Goal: Task Accomplishment & Management: Complete application form

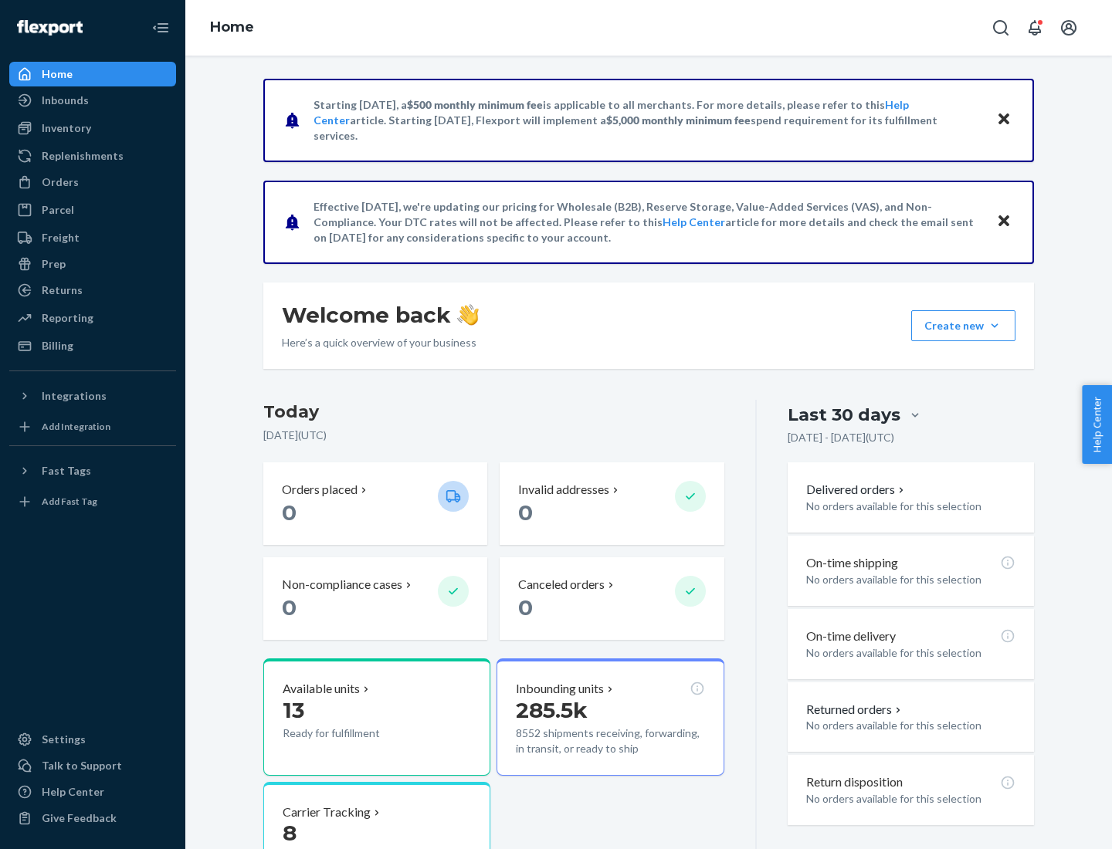
click at [995, 326] on button "Create new Create new inbound Create new order Create new product" at bounding box center [963, 325] width 104 height 31
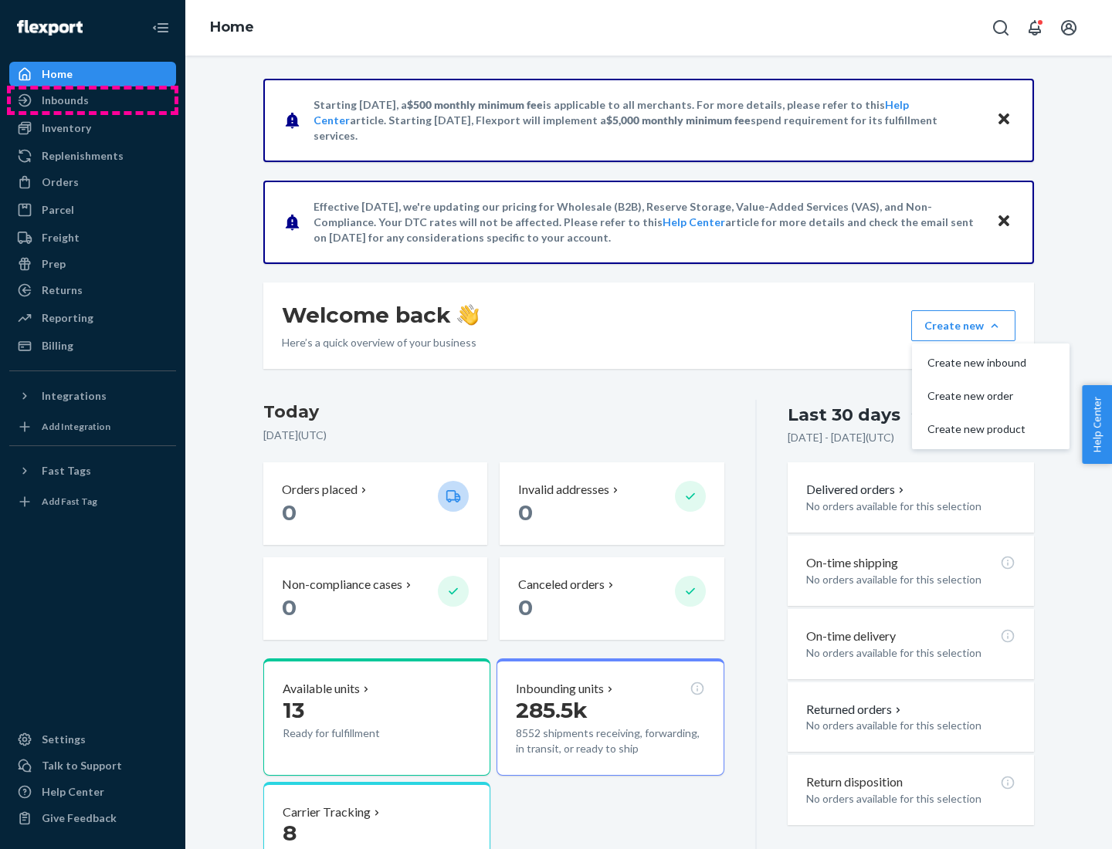
click at [93, 100] on div "Inbounds" at bounding box center [93, 101] width 164 height 22
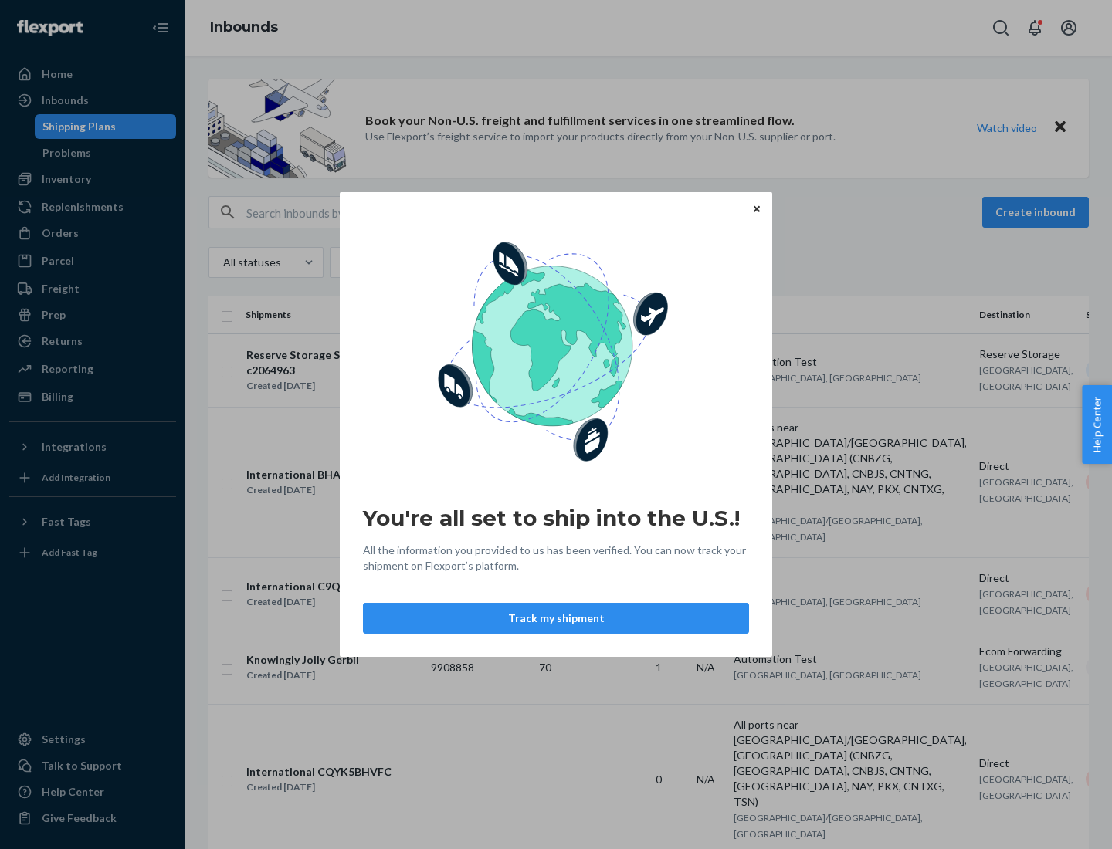
click at [556, 619] on button "Track my shipment" at bounding box center [556, 618] width 386 height 31
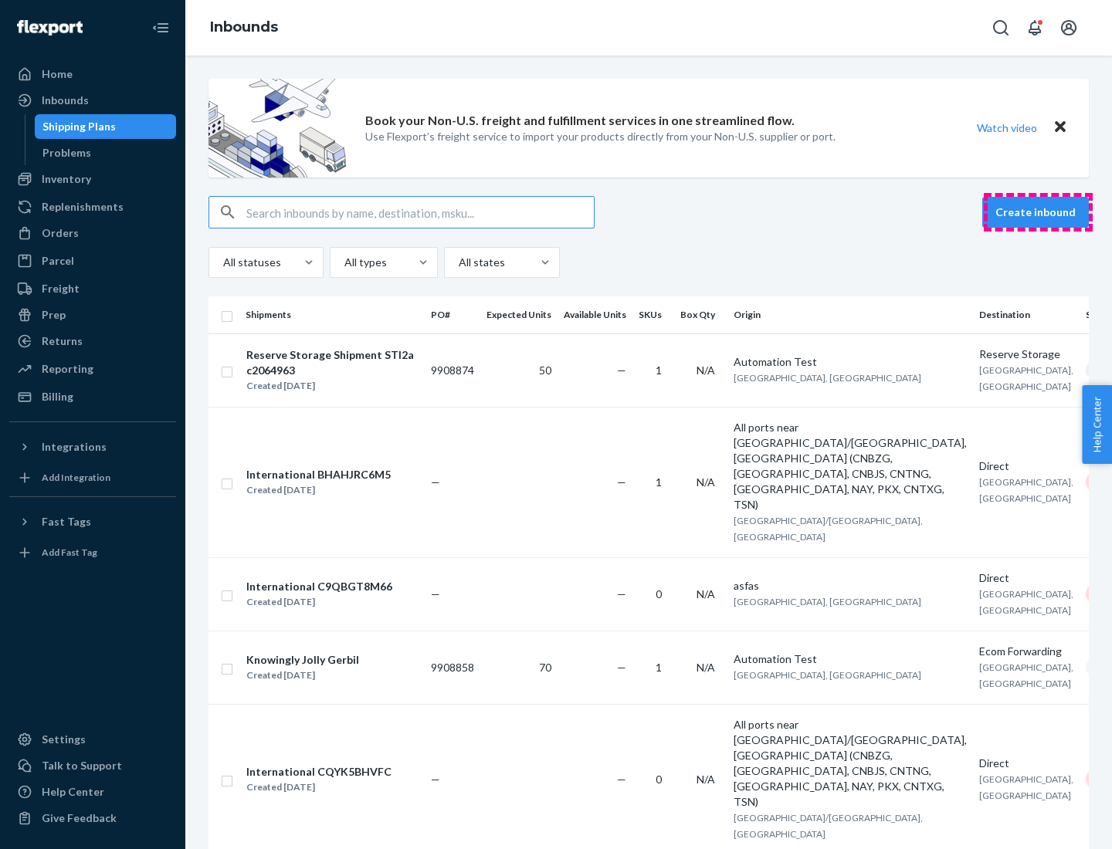
click at [1038, 212] on button "Create inbound" at bounding box center [1035, 212] width 107 height 31
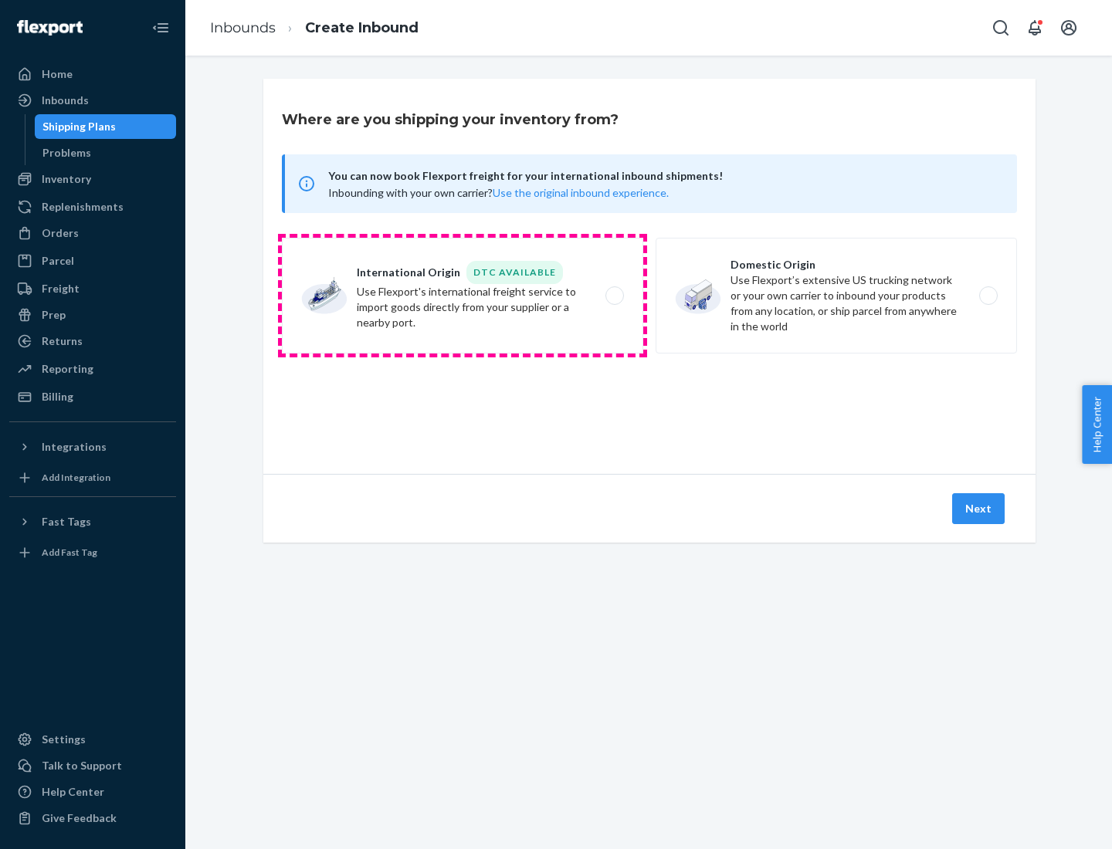
click at [463, 296] on label "International Origin DTC Available Use Flexport's international freight service…" at bounding box center [462, 296] width 361 height 116
click at [614, 296] on input "International Origin DTC Available Use Flexport's international freight service…" at bounding box center [619, 296] width 10 height 10
radio input "true"
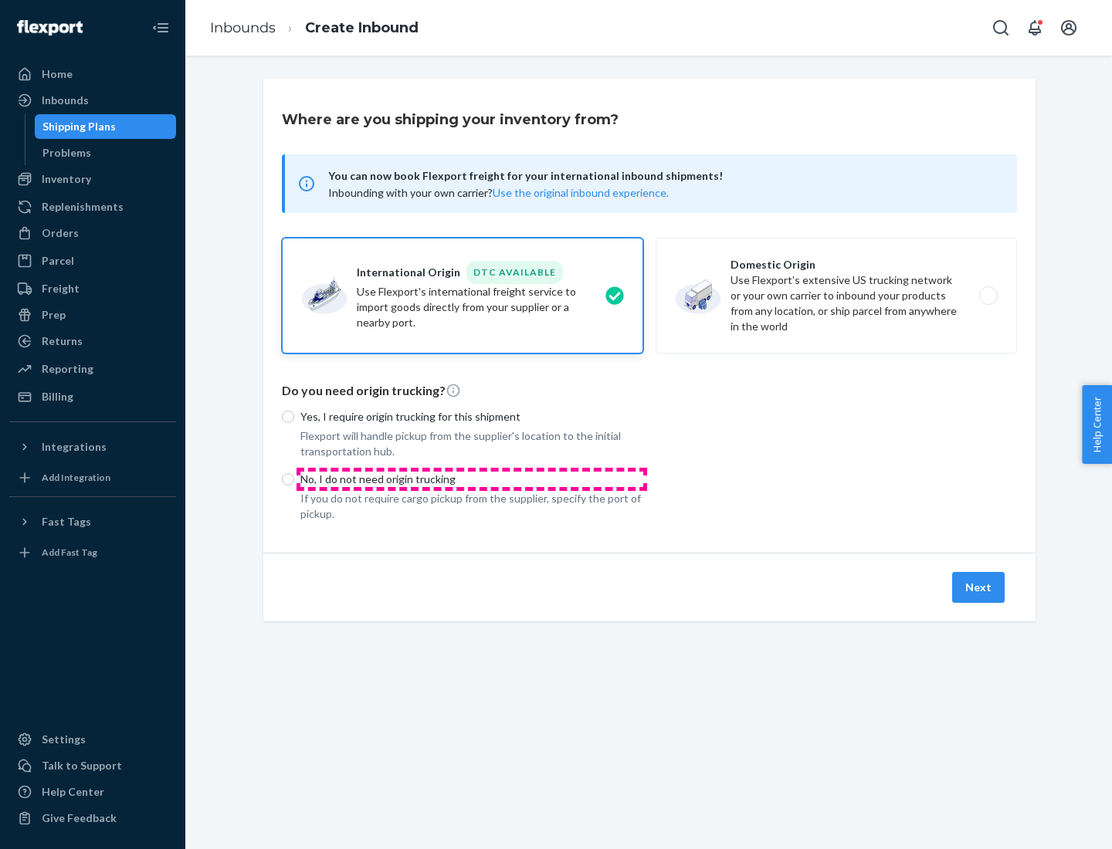
click at [472, 479] on p "No, I do not need origin trucking" at bounding box center [471, 479] width 343 height 15
click at [294, 479] on input "No, I do not need origin trucking" at bounding box center [288, 479] width 12 height 12
radio input "true"
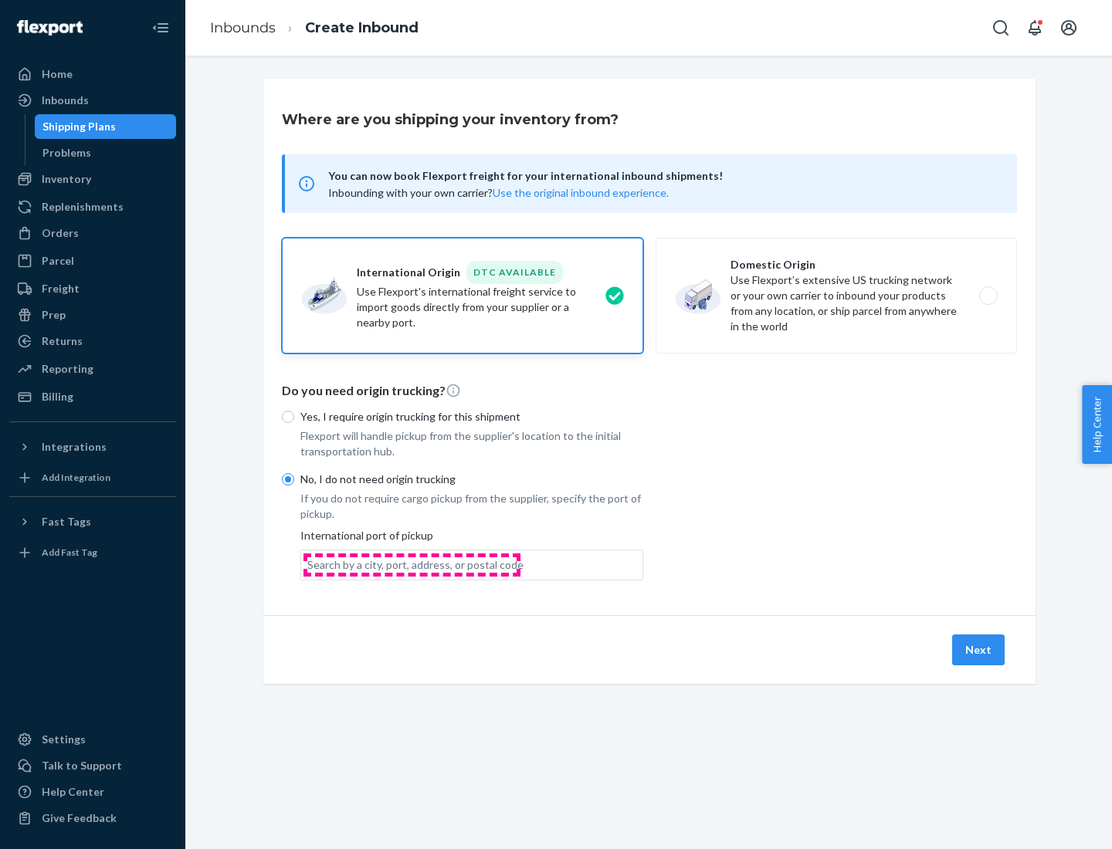
click at [412, 564] on div "Search by a city, port, address, or postal code" at bounding box center [415, 565] width 216 height 15
click at [309, 564] on input "Search by a city, port, address, or postal code" at bounding box center [308, 565] width 2 height 15
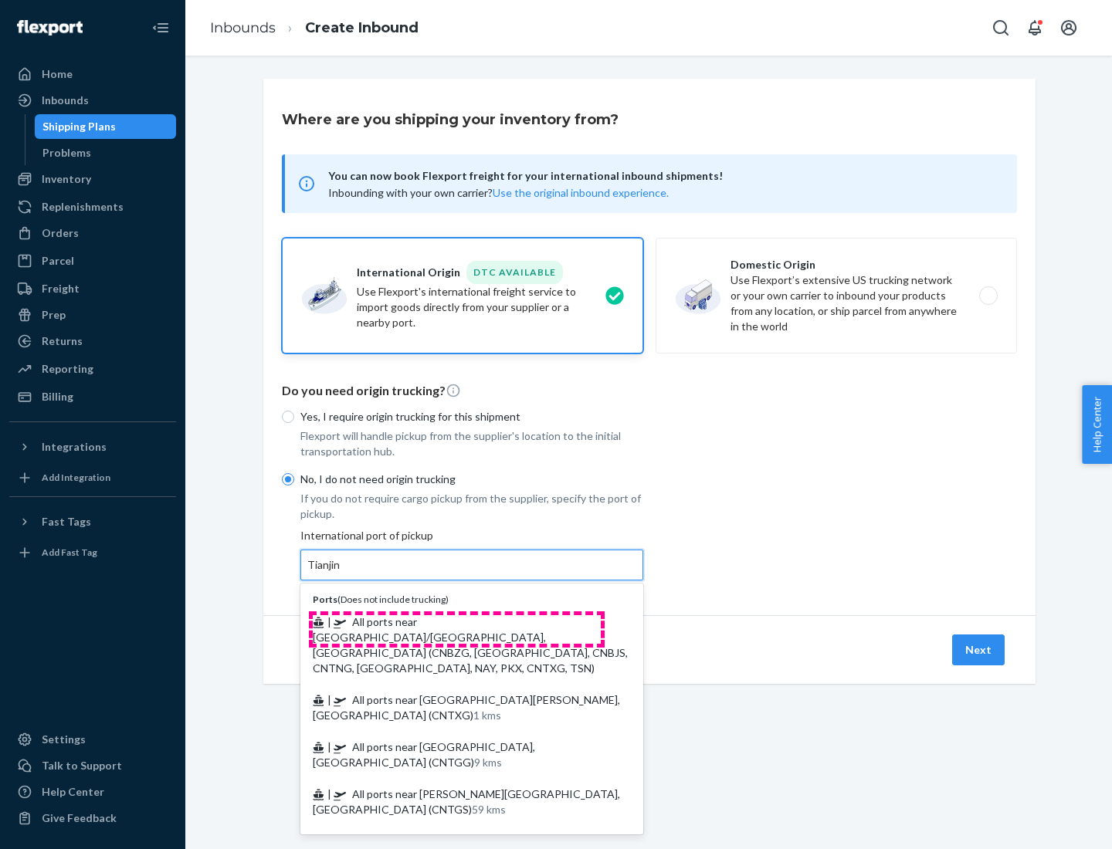
click at [456, 622] on span "| All ports near [GEOGRAPHIC_DATA]/[GEOGRAPHIC_DATA], [GEOGRAPHIC_DATA] (CNBZG,…" at bounding box center [470, 644] width 315 height 59
click at [341, 573] on input "Tianjin" at bounding box center [324, 565] width 34 height 15
type input "All ports near [GEOGRAPHIC_DATA]/[GEOGRAPHIC_DATA], [GEOGRAPHIC_DATA] (CNBZG, […"
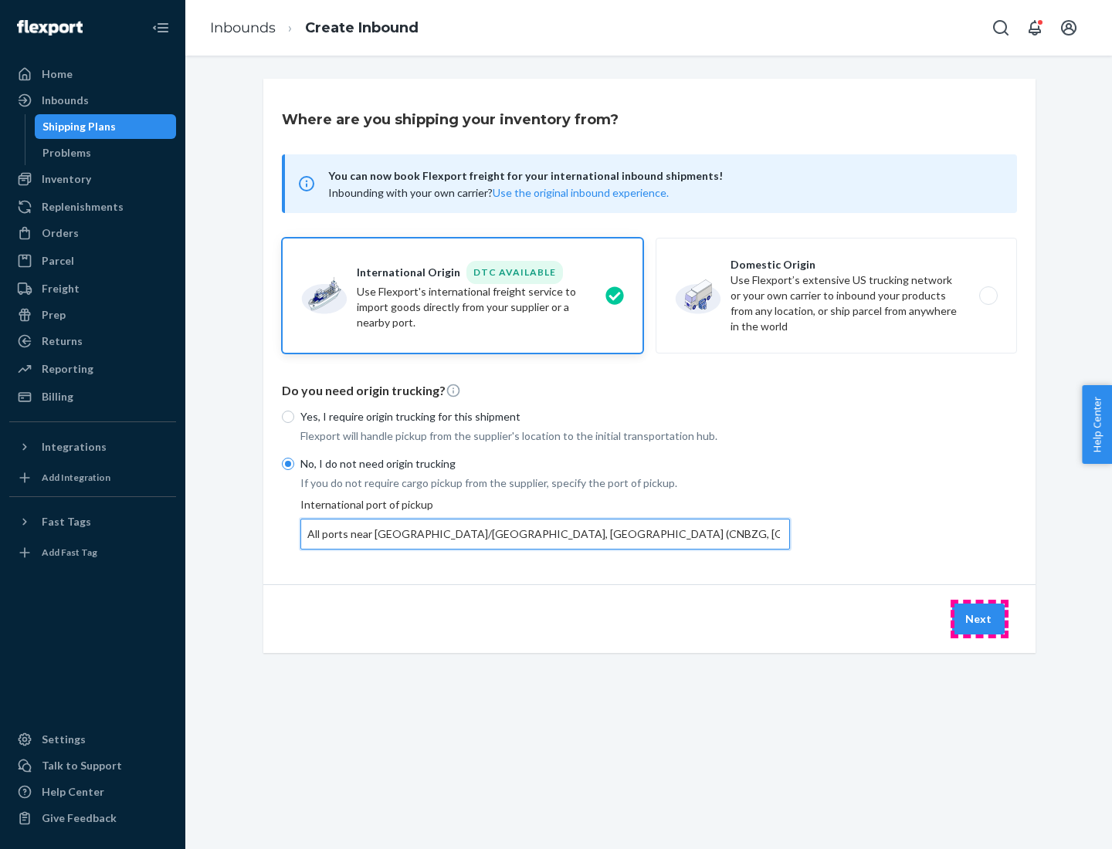
click at [979, 619] on button "Next" at bounding box center [978, 619] width 53 height 31
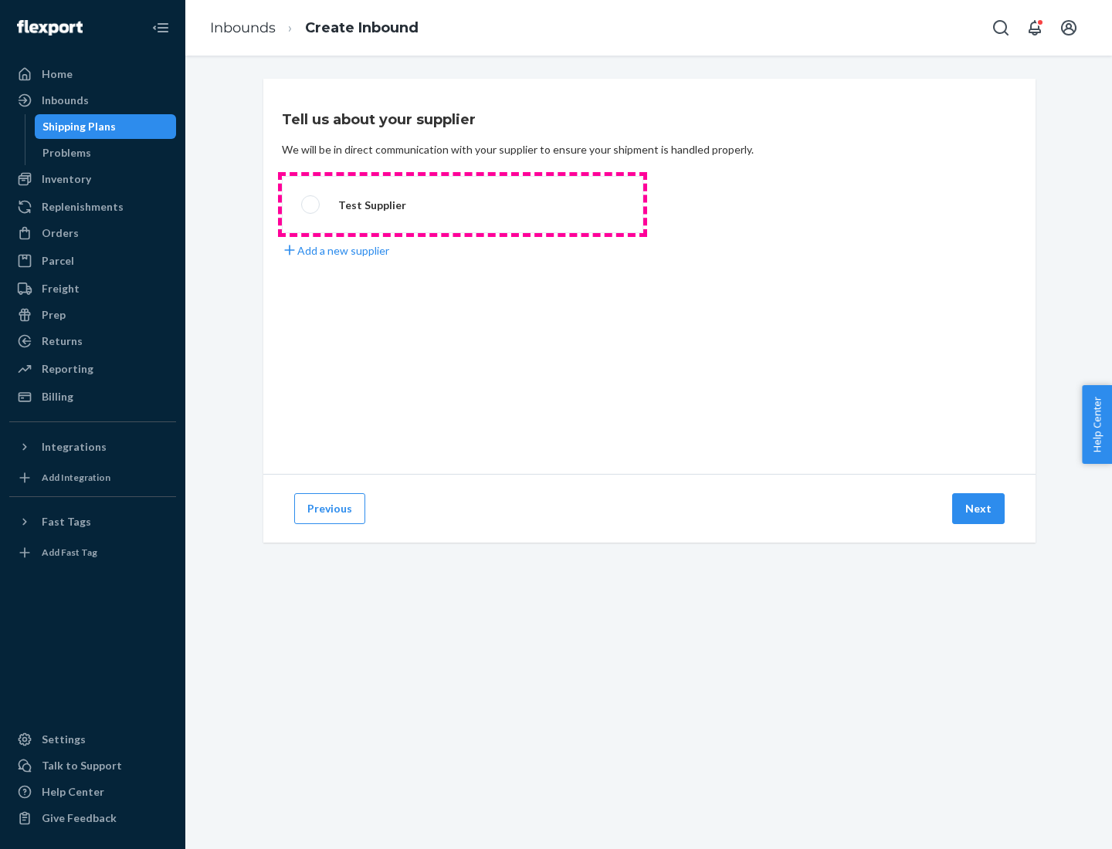
click at [463, 205] on label "Test Supplier" at bounding box center [462, 204] width 361 height 57
click at [311, 205] on input "Test Supplier" at bounding box center [306, 205] width 10 height 10
radio input "true"
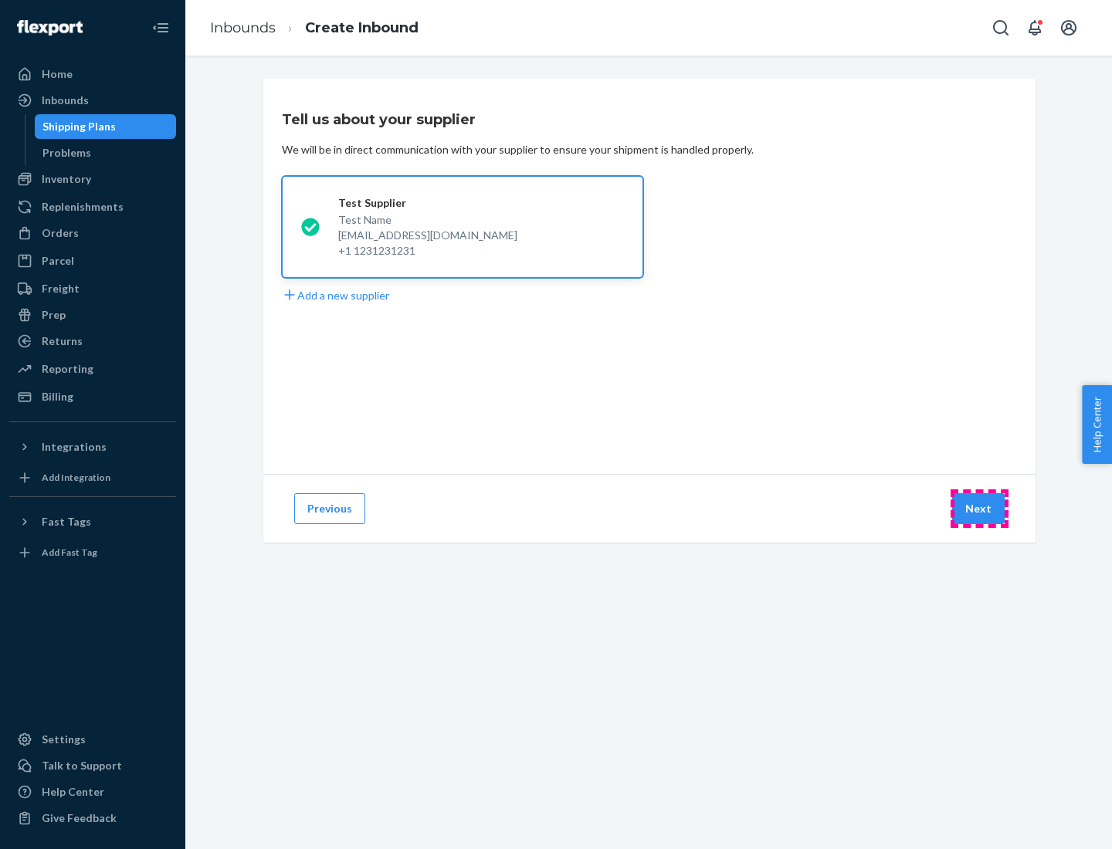
click at [979, 509] on button "Next" at bounding box center [978, 508] width 53 height 31
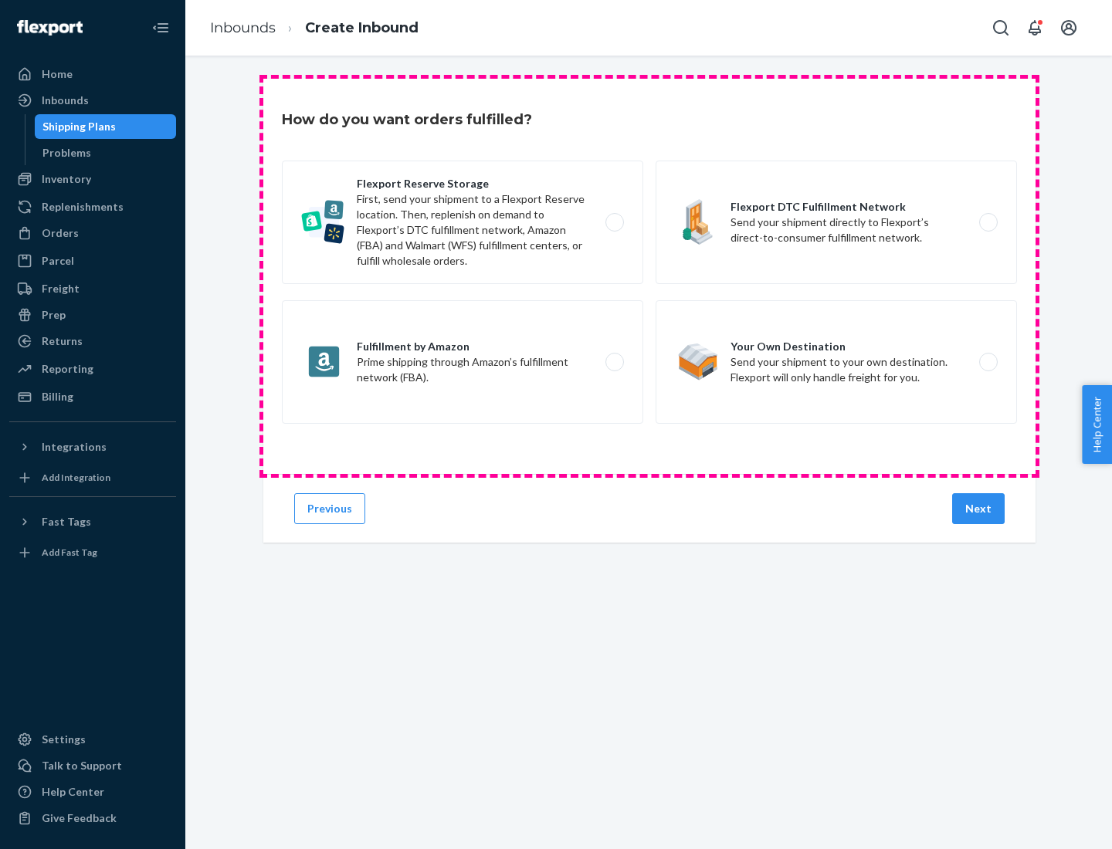
click at [649, 276] on div "Flexport Reserve Storage First, send your shipment to a Flexport Reserve locati…" at bounding box center [649, 294] width 735 height 267
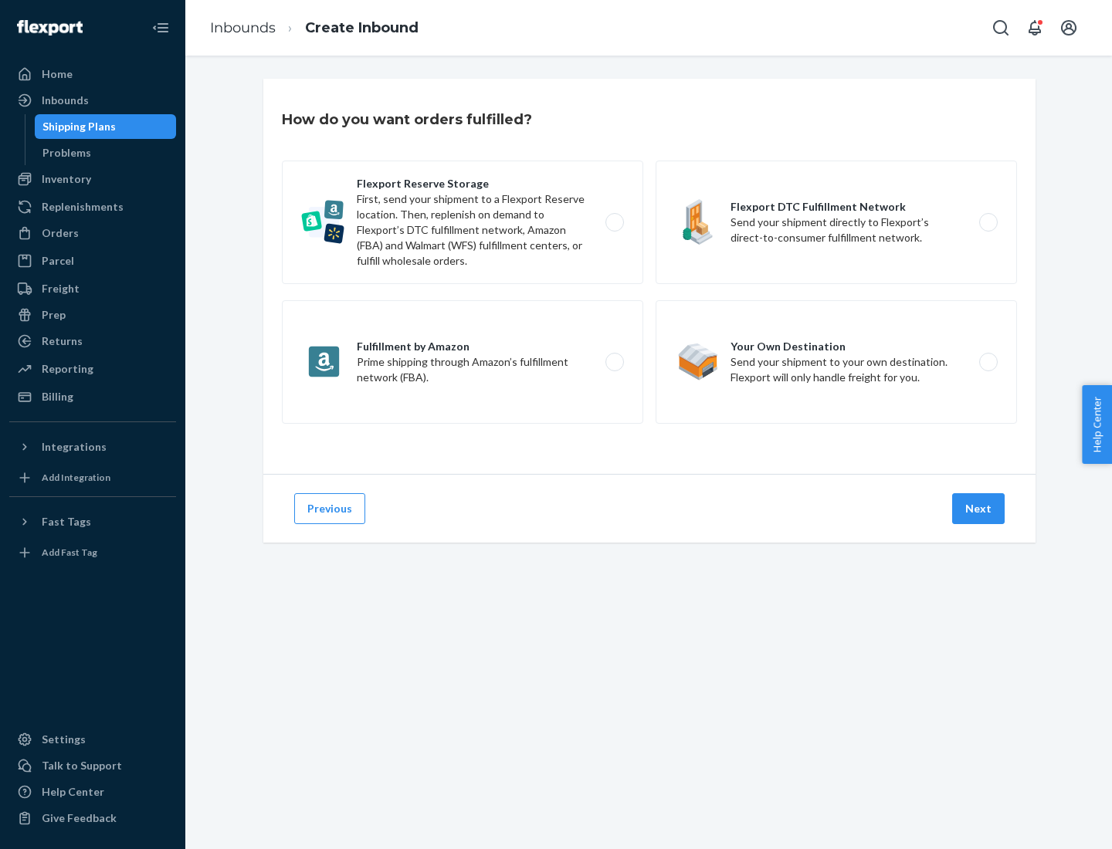
click at [836, 222] on label "Flexport DTC Fulfillment Network Send your shipment directly to Flexport’s dire…" at bounding box center [836, 223] width 361 height 124
click at [988, 222] on input "Flexport DTC Fulfillment Network Send your shipment directly to Flexport’s dire…" at bounding box center [993, 223] width 10 height 10
radio input "true"
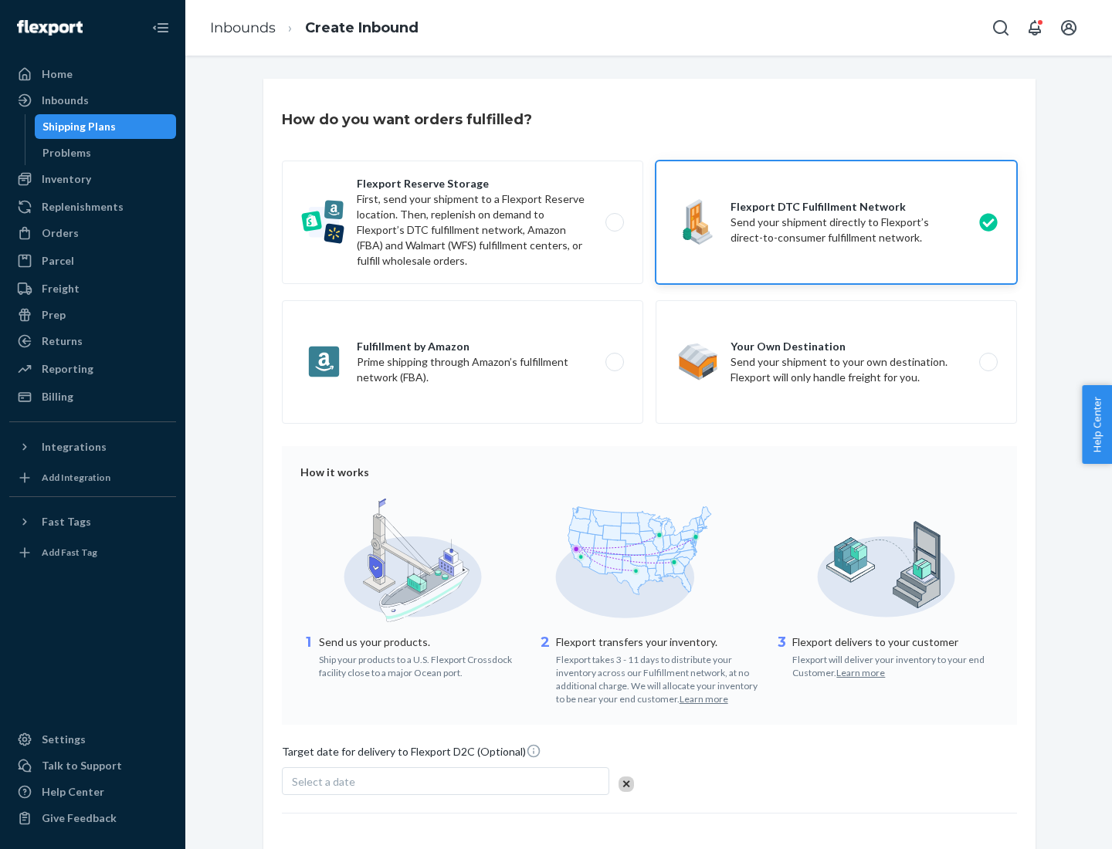
scroll to position [114, 0]
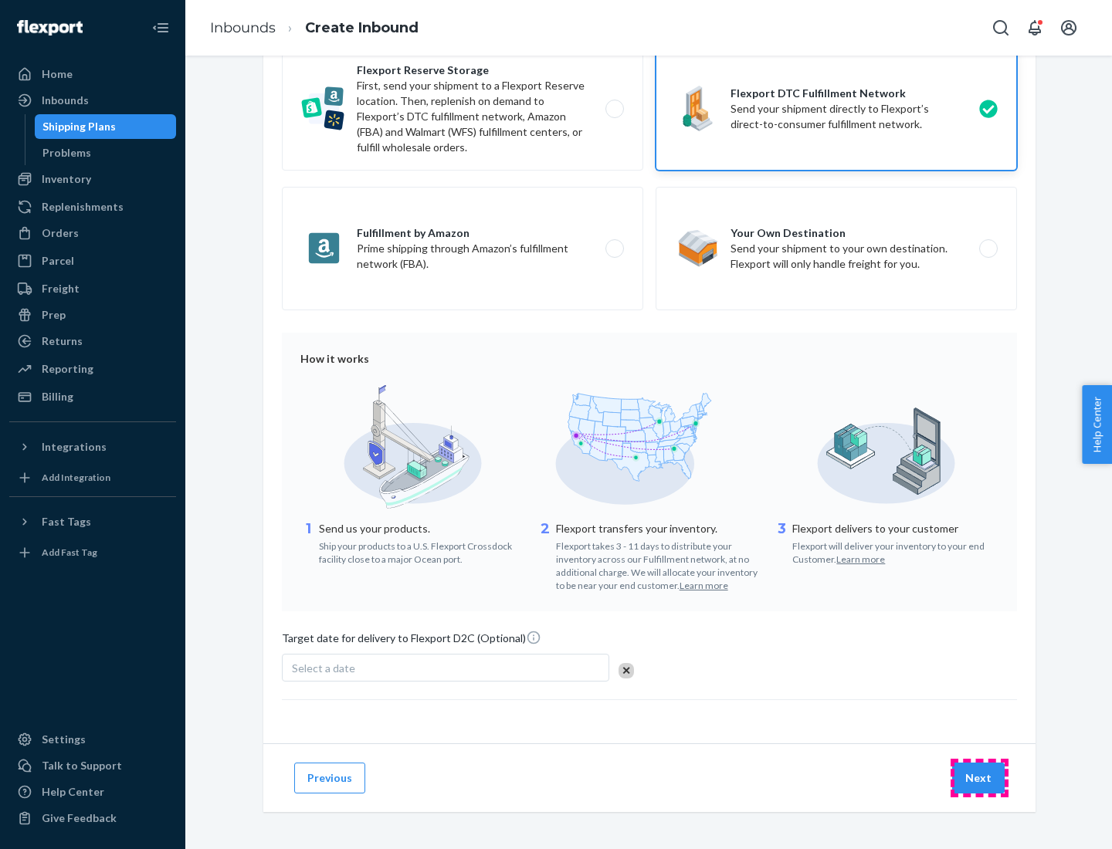
click at [979, 778] on button "Next" at bounding box center [978, 778] width 53 height 31
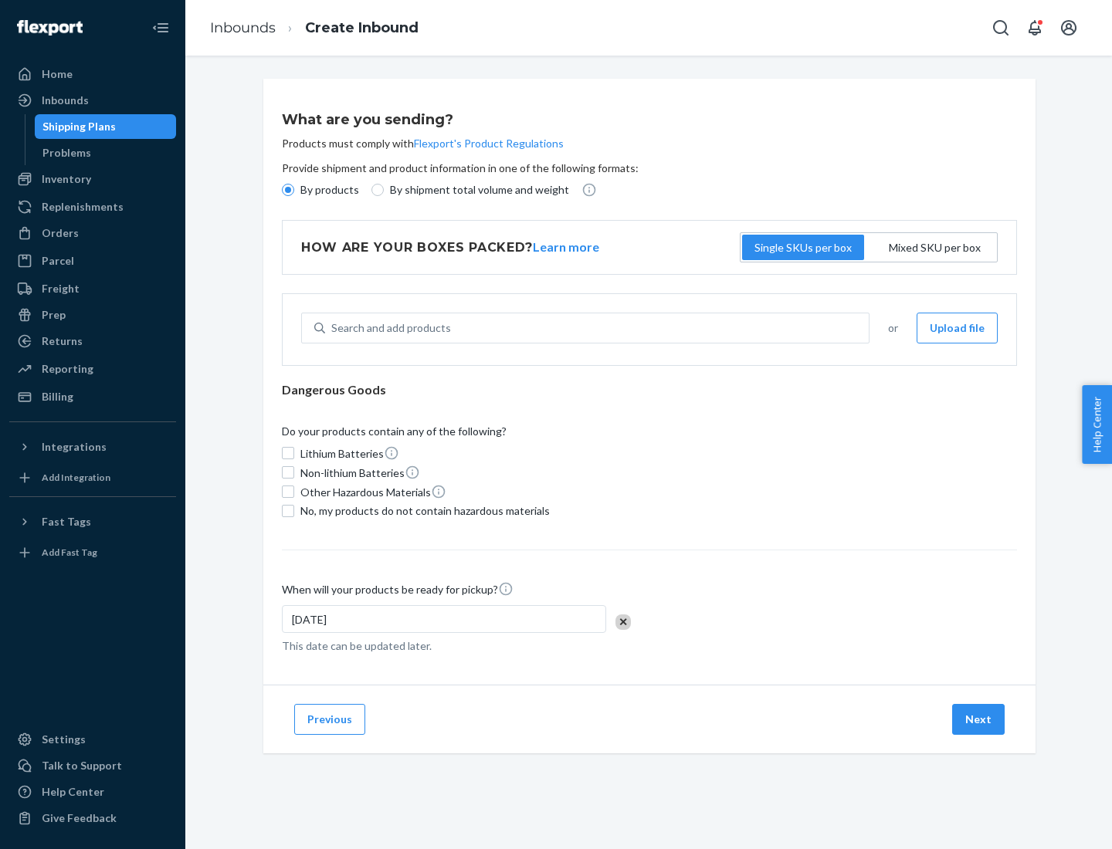
click at [328, 190] on p "By products" at bounding box center [329, 189] width 59 height 15
click at [294, 190] on input "By products" at bounding box center [288, 190] width 12 height 12
click at [388, 328] on div "Search and add products" at bounding box center [391, 327] width 120 height 15
click at [333, 328] on input "Search and add products" at bounding box center [332, 327] width 2 height 15
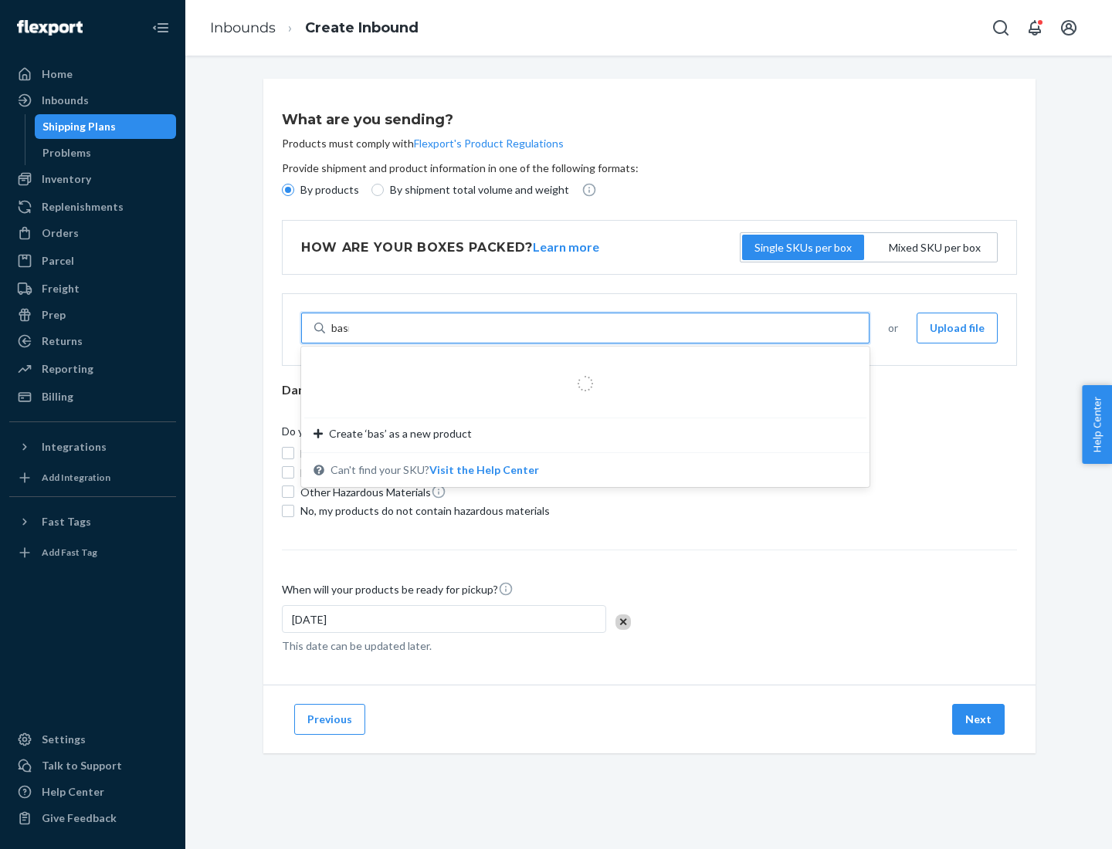
type input "basic"
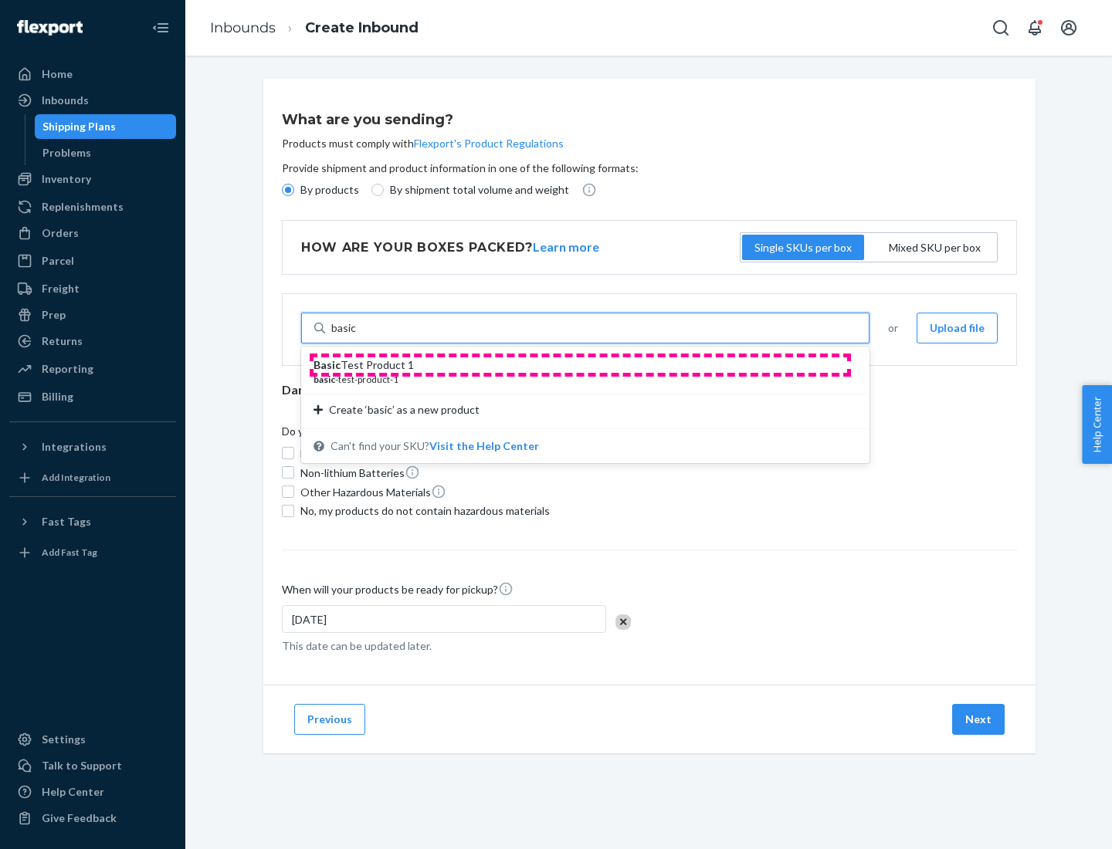
click at [580, 365] on div "Basic Test Product 1" at bounding box center [579, 365] width 531 height 15
click at [357, 336] on input "basic" at bounding box center [343, 327] width 25 height 15
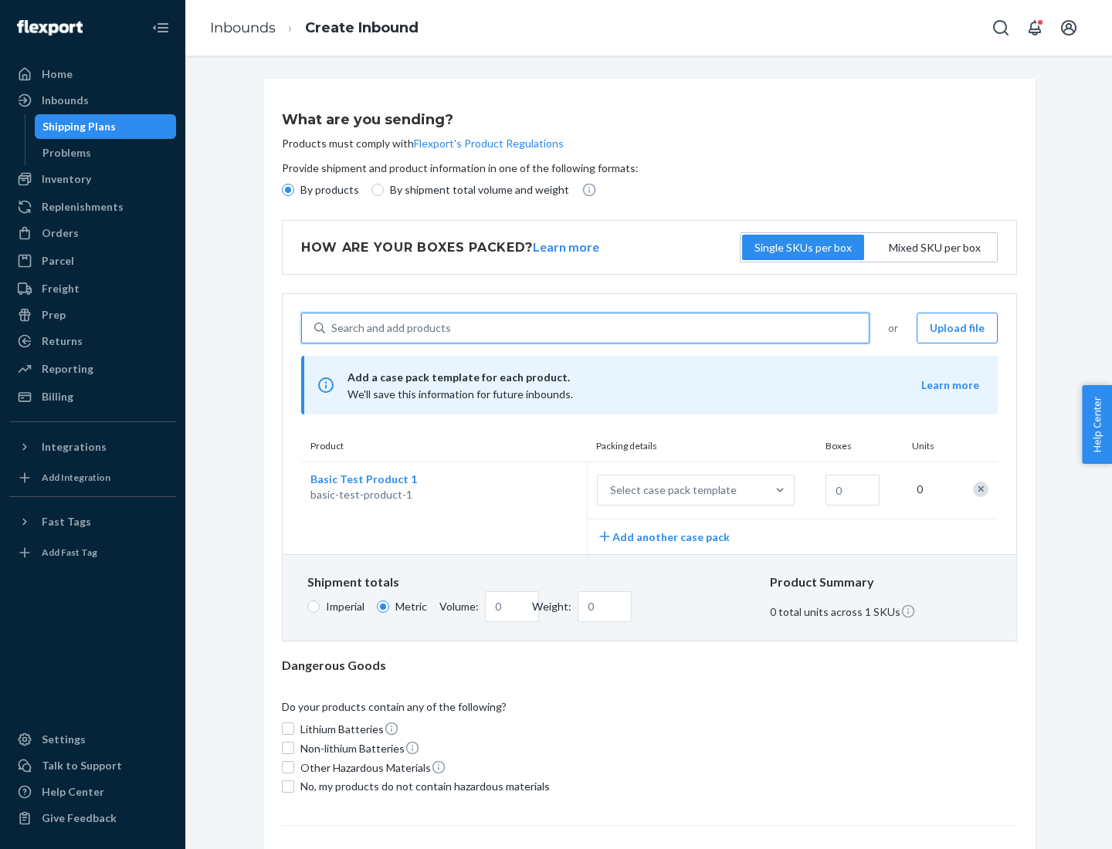
scroll to position [38, 0]
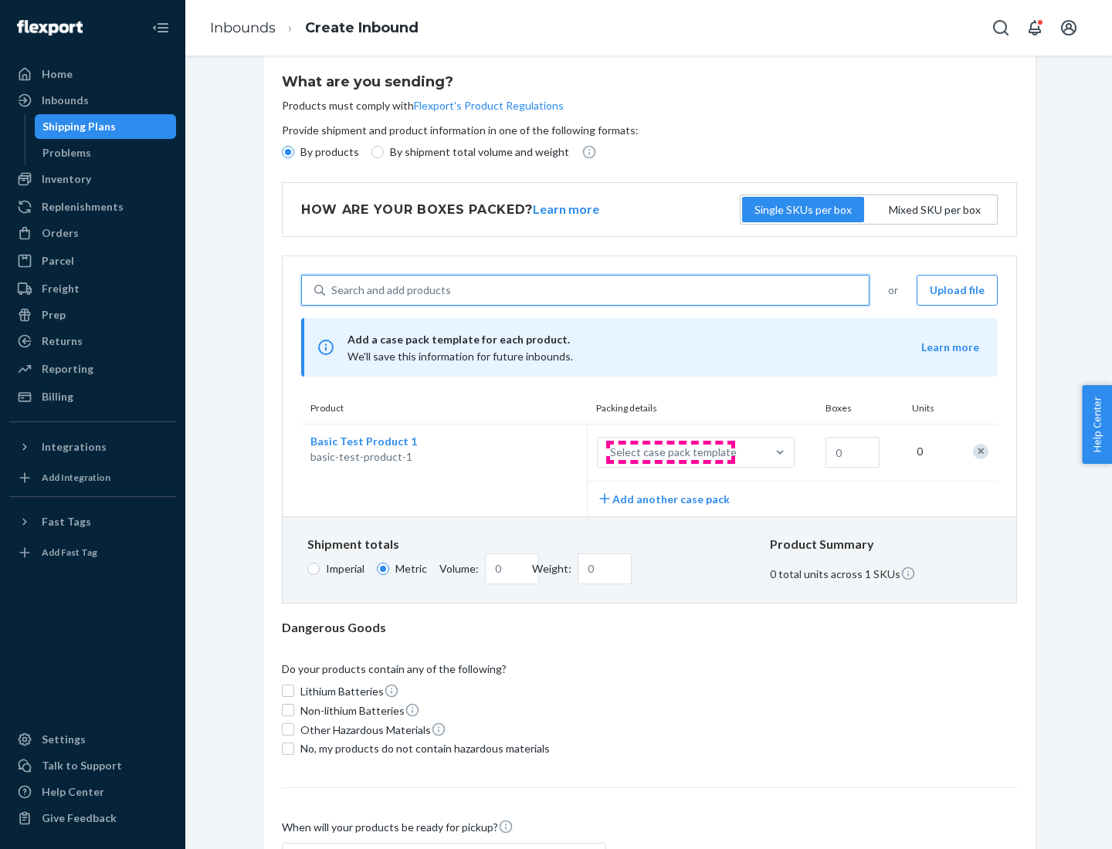
click at [670, 453] on div "Select case pack template" at bounding box center [673, 452] width 127 height 15
click at [534, 453] on input "Select case pack template" at bounding box center [534, 453] width 0 height 0
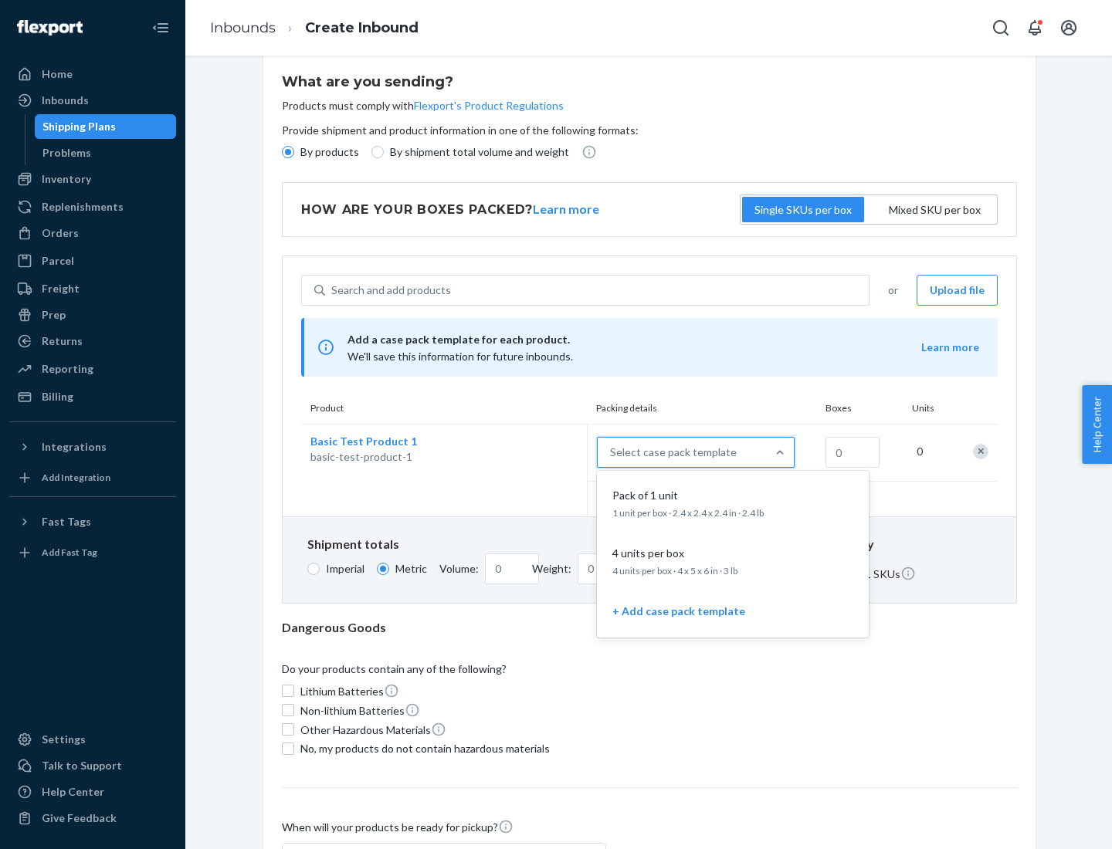
scroll to position [89, 0]
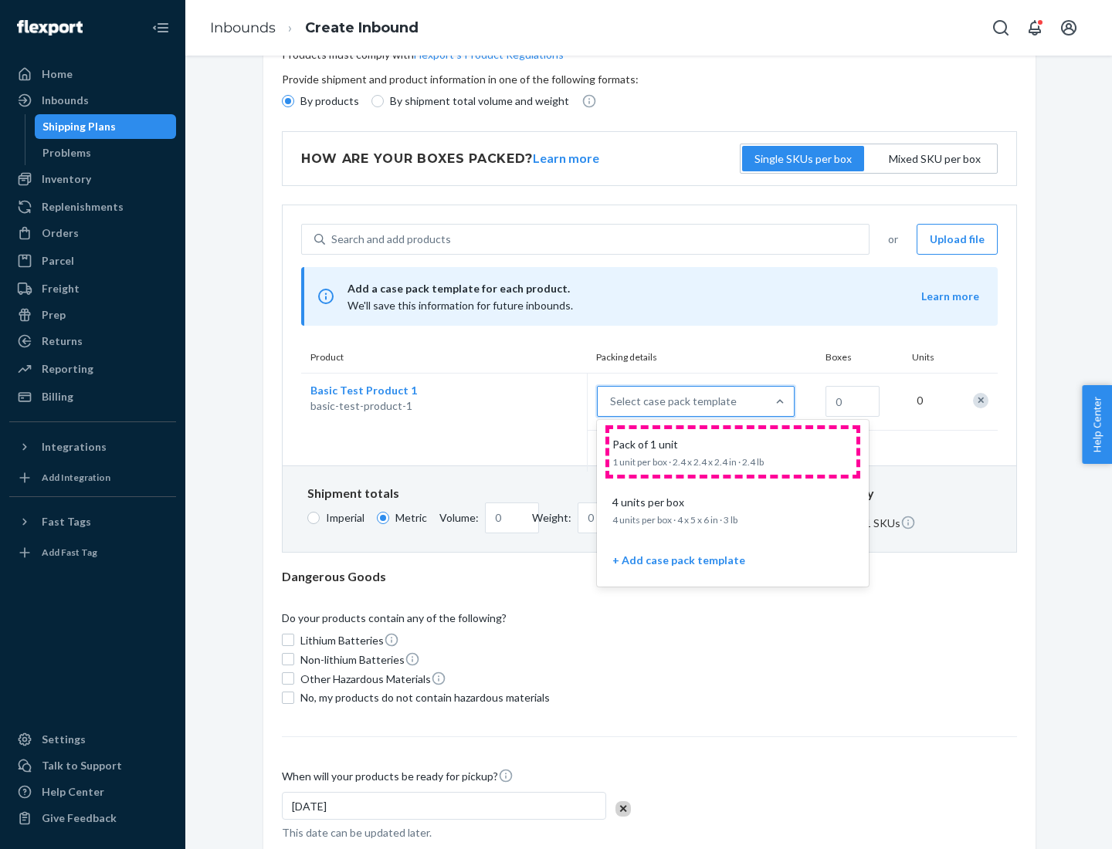
click at [733, 452] on div "Pack of 1 unit" at bounding box center [729, 444] width 247 height 15
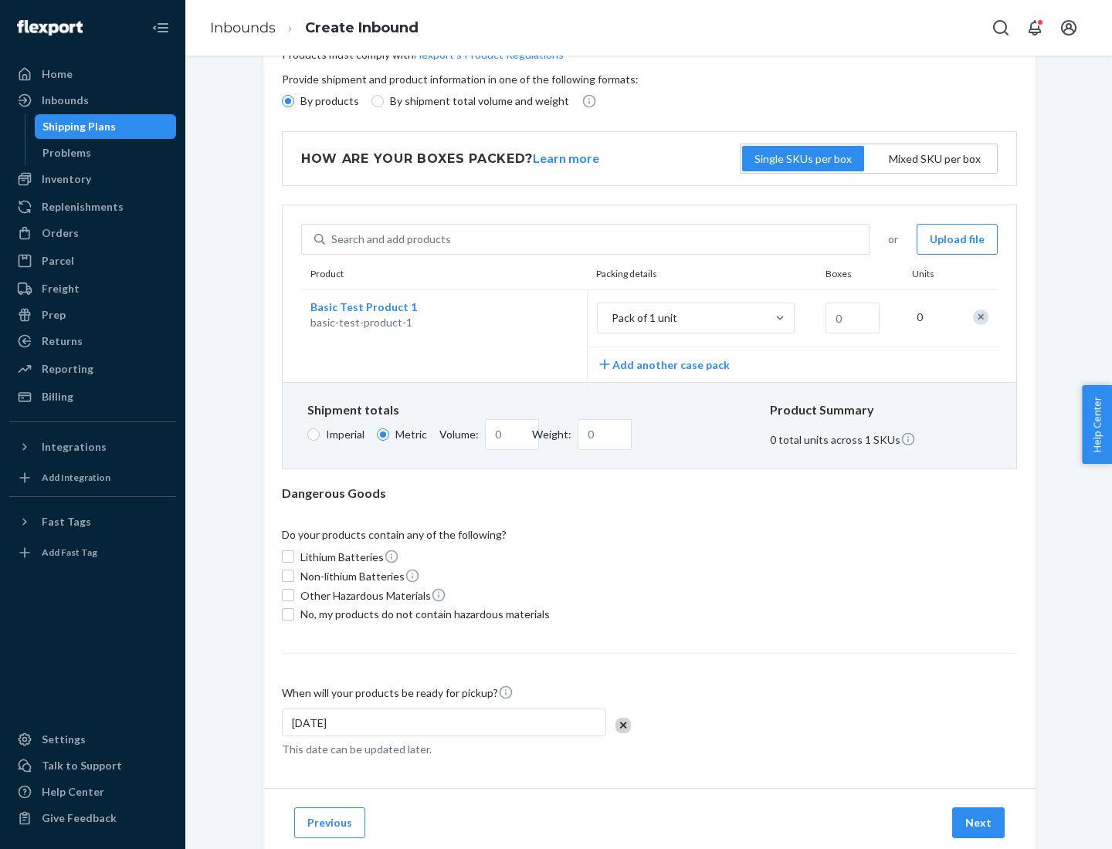
scroll to position [0, 0]
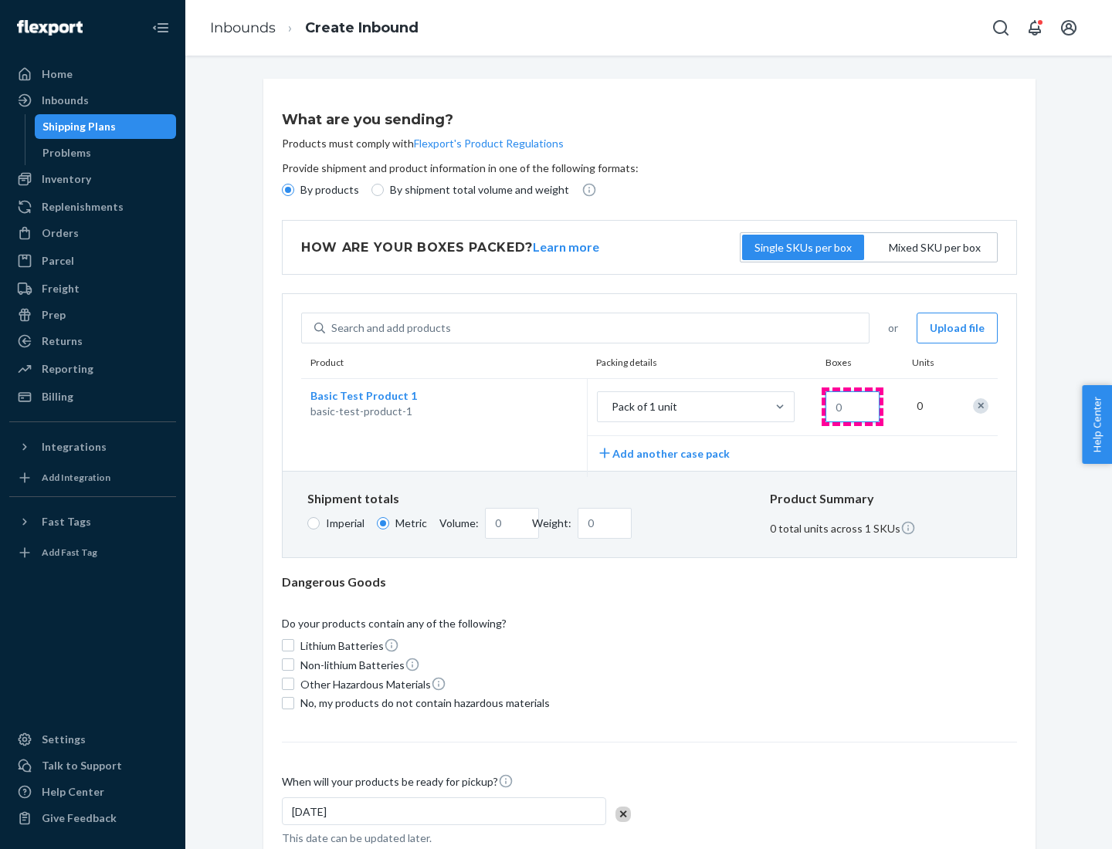
type input "1.09"
type input "10"
type input "10.89"
type input "100"
type input "0.02"
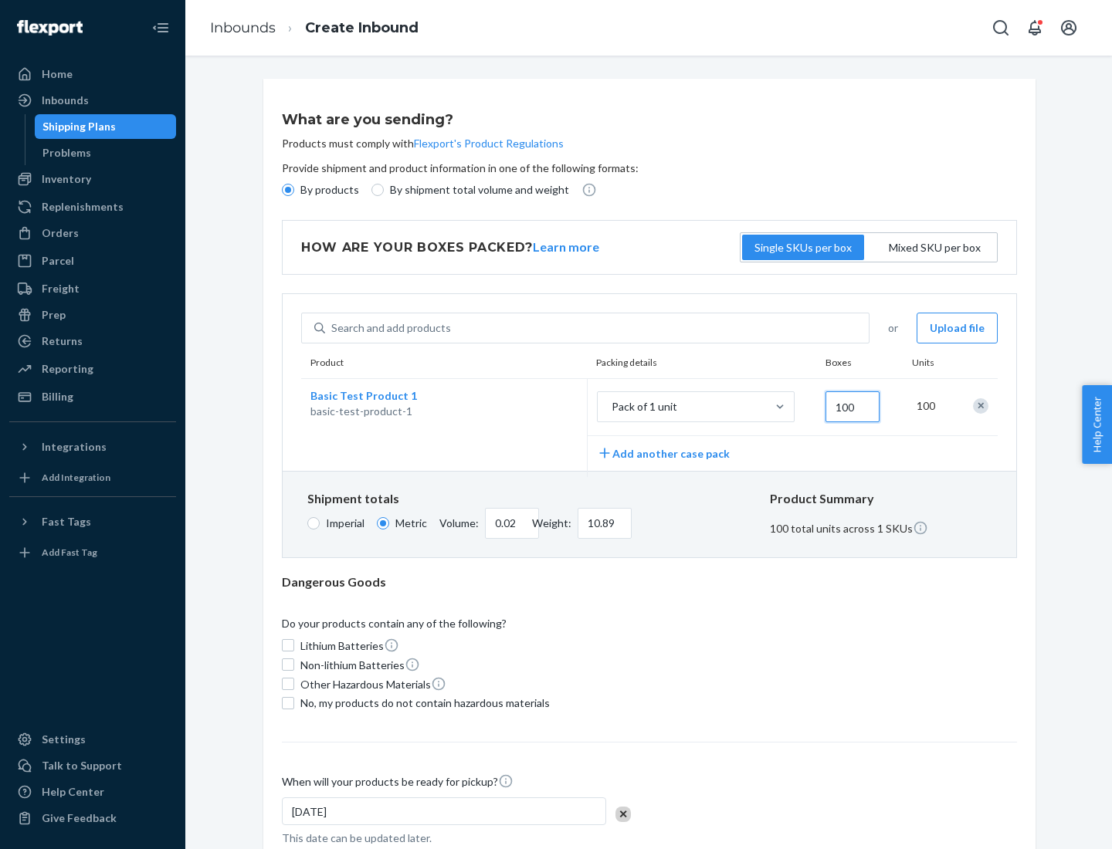
type input "108.86"
type input "1000"
type input "0.23"
type input "1088.62"
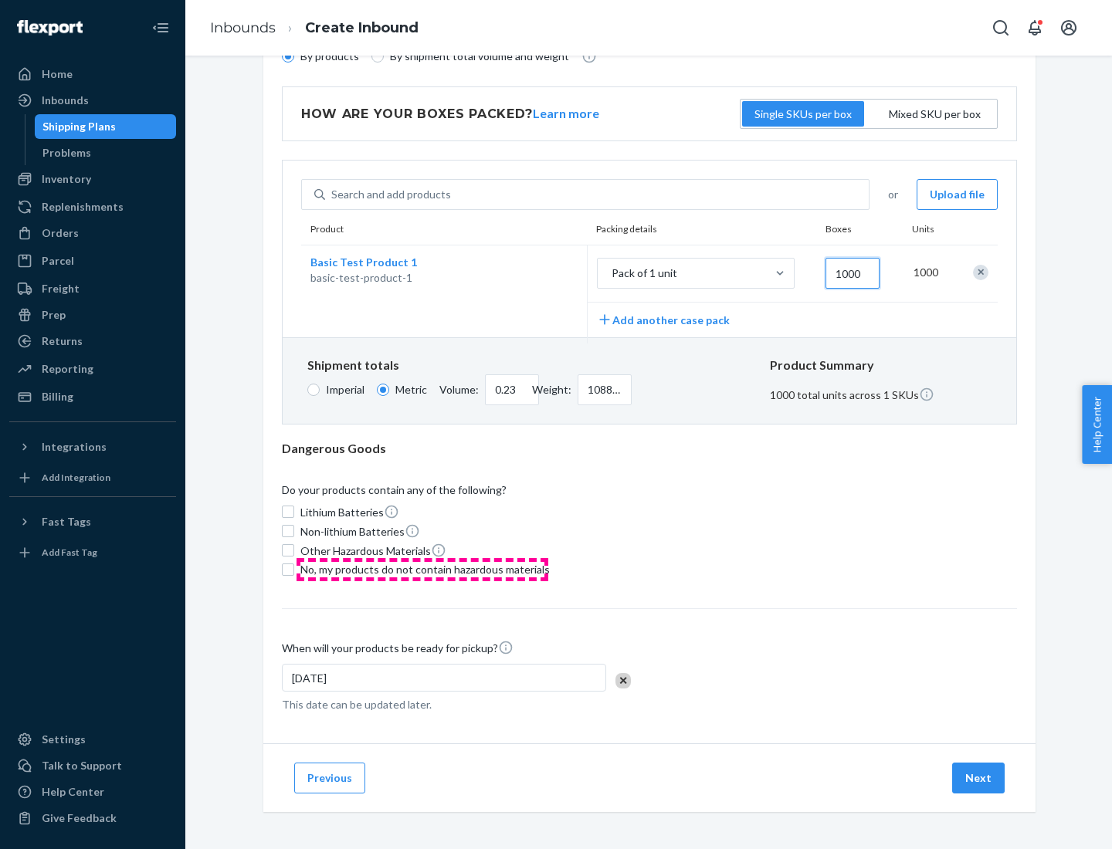
type input "1000"
click at [422, 569] on span "No, my products do not contain hazardous materials" at bounding box center [424, 569] width 249 height 15
click at [294, 569] on input "No, my products do not contain hazardous materials" at bounding box center [288, 570] width 12 height 12
checkbox input "true"
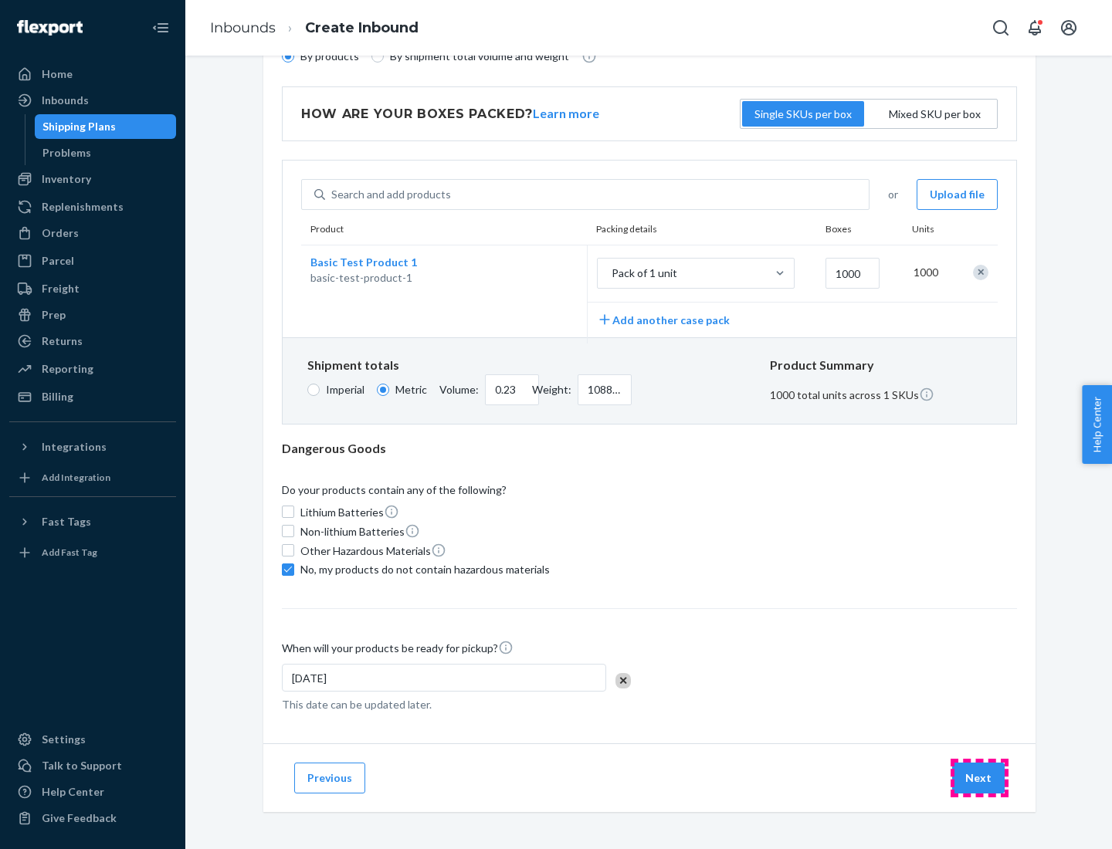
click at [979, 778] on button "Next" at bounding box center [978, 778] width 53 height 31
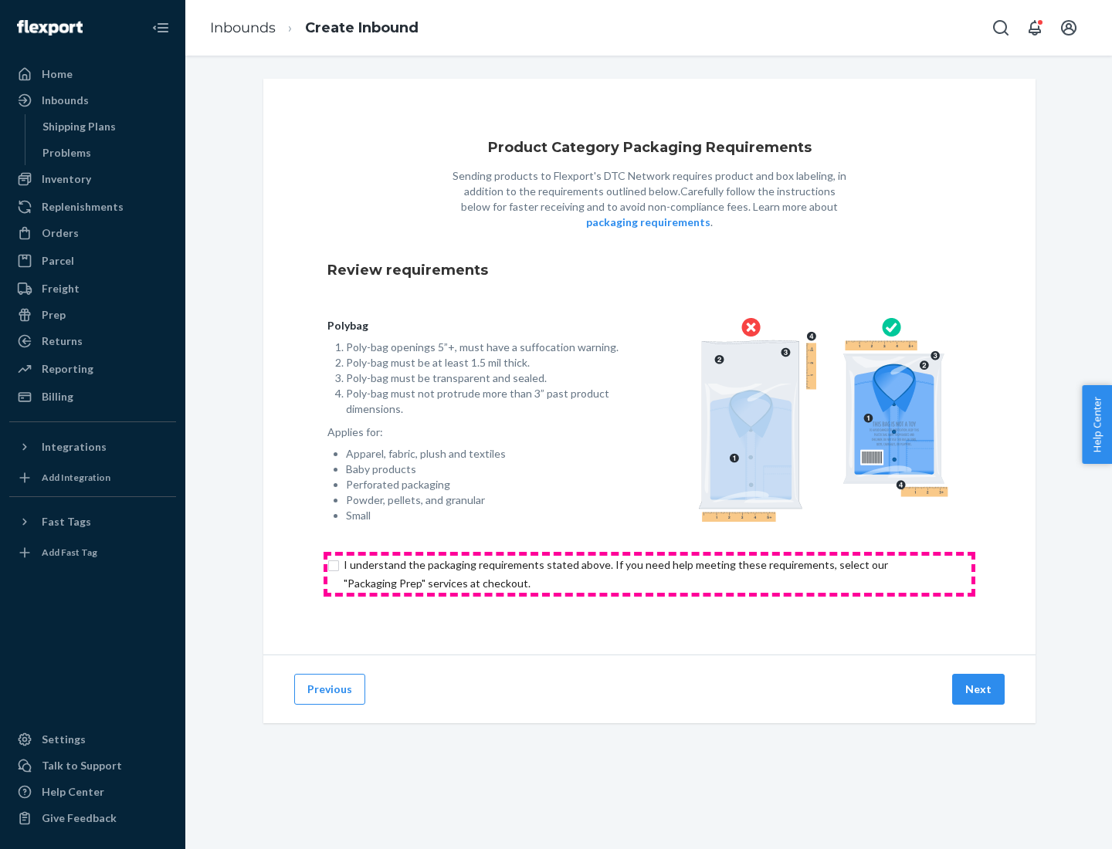
click at [649, 574] on input "checkbox" at bounding box center [649, 574] width 644 height 37
checkbox input "true"
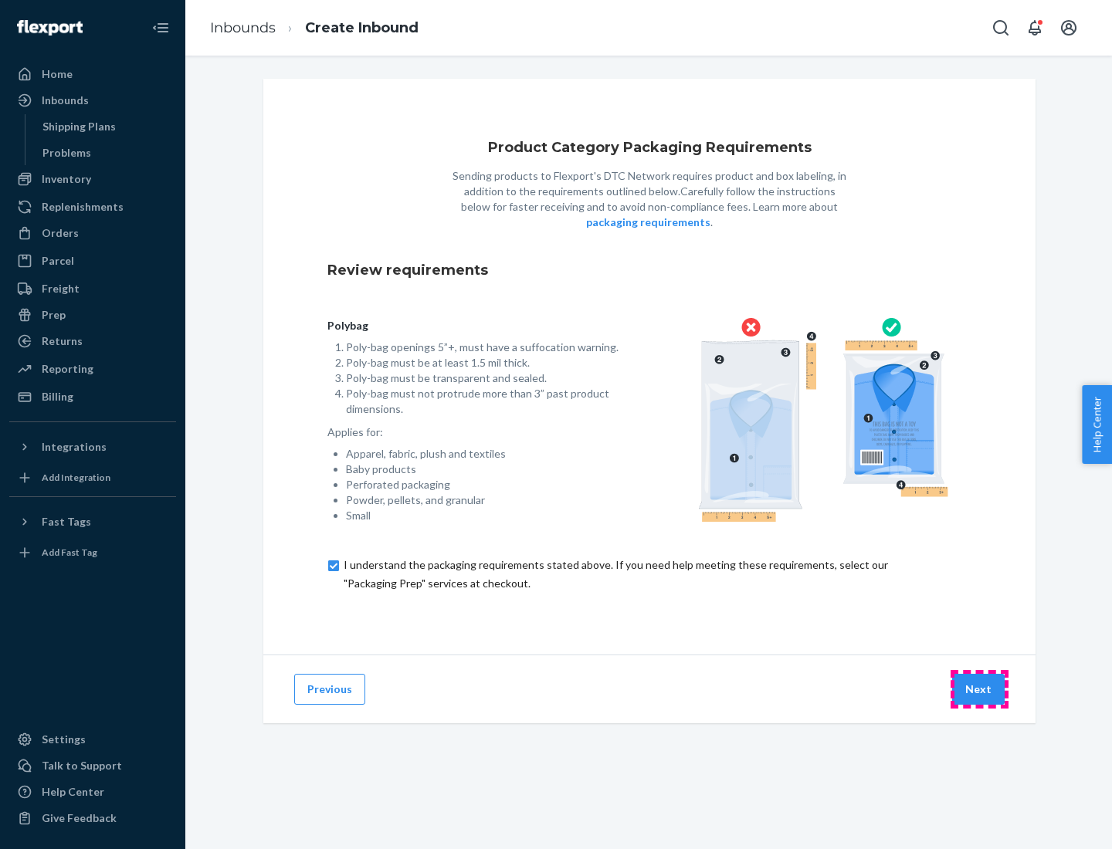
click at [979, 689] on button "Next" at bounding box center [978, 689] width 53 height 31
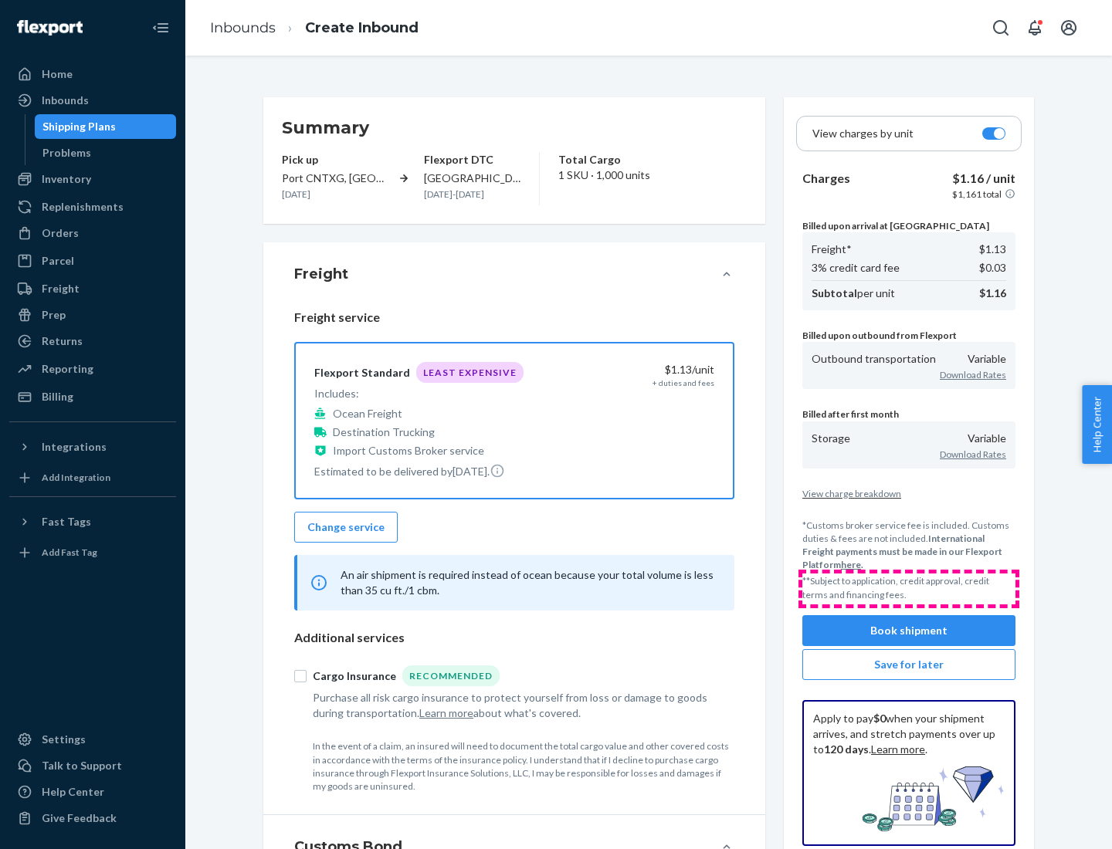
scroll to position [178, 0]
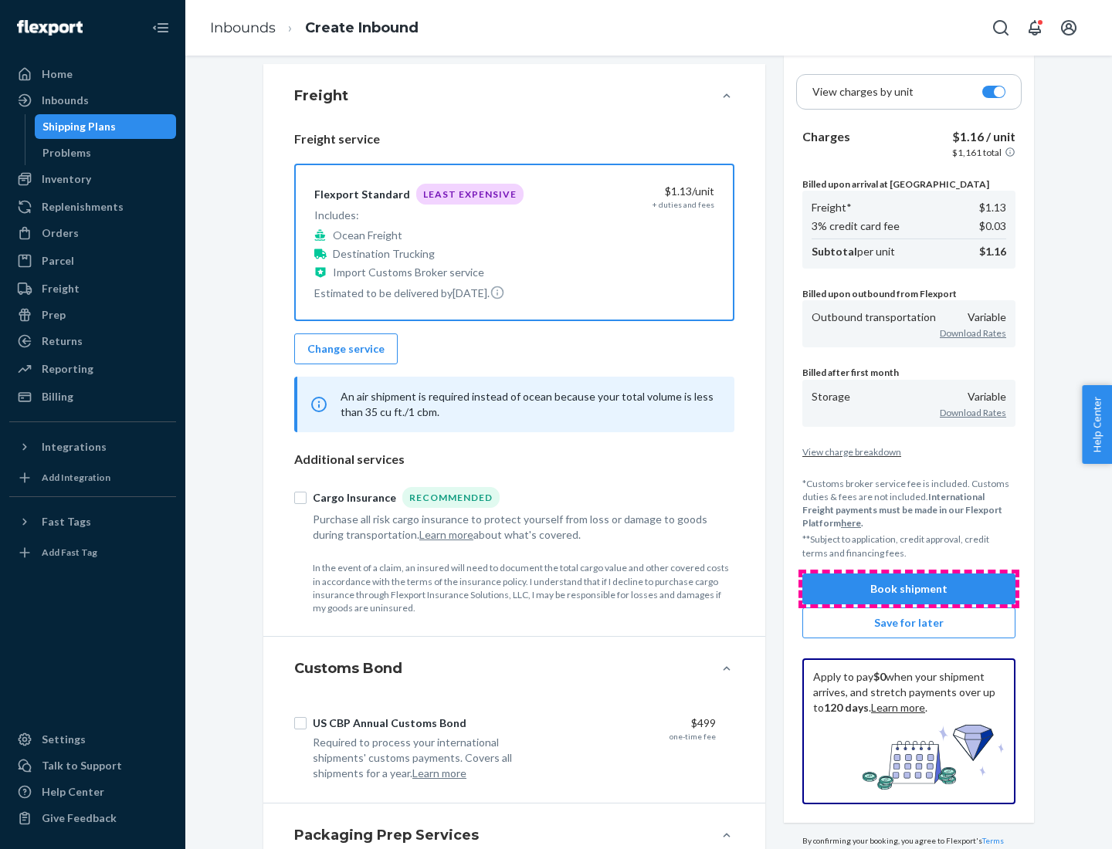
click at [909, 588] on button "Book shipment" at bounding box center [908, 589] width 213 height 31
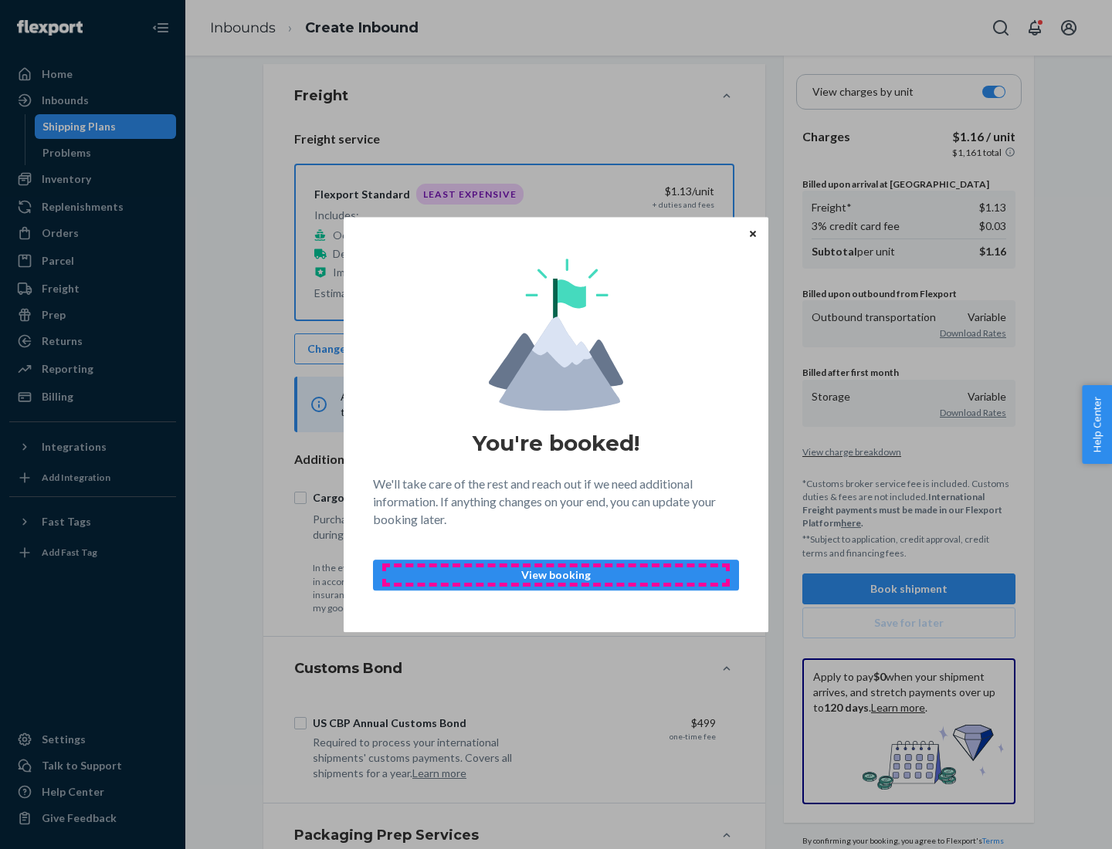
click at [556, 575] on p "View booking" at bounding box center [556, 575] width 340 height 15
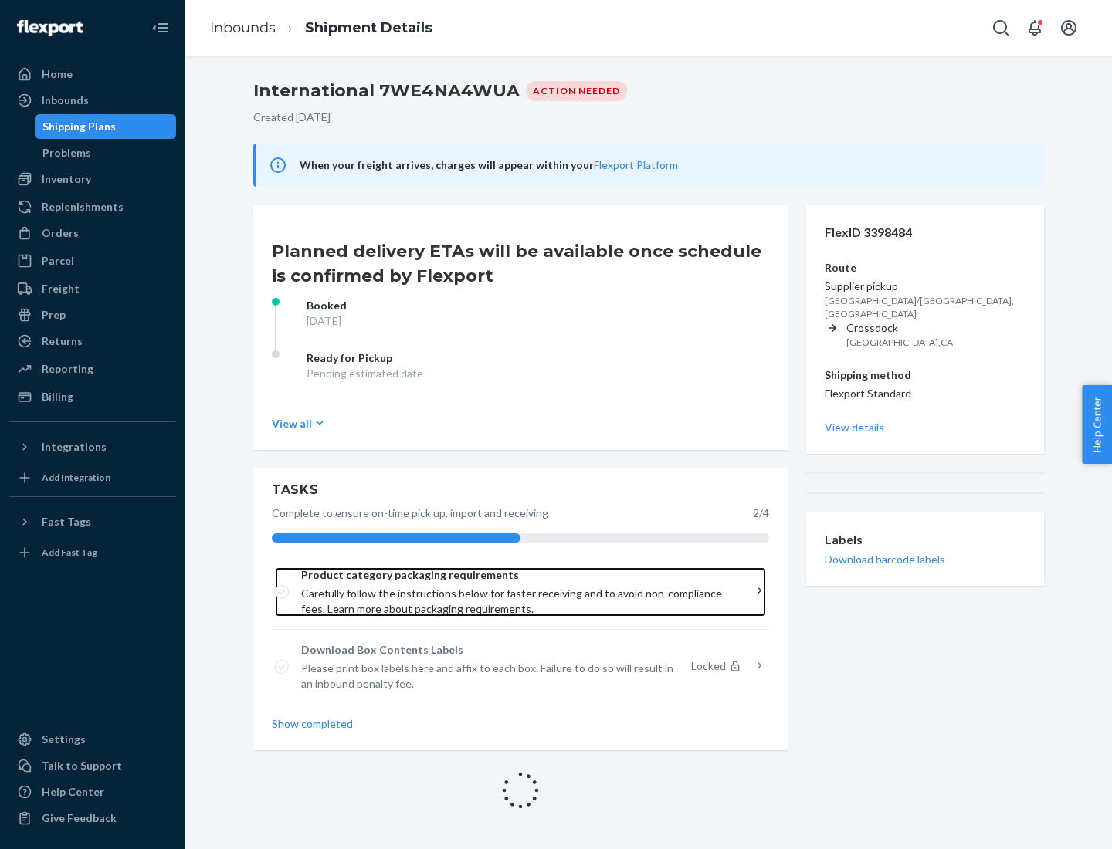
click at [515, 575] on span "Product category packaging requirements" at bounding box center [515, 575] width 428 height 15
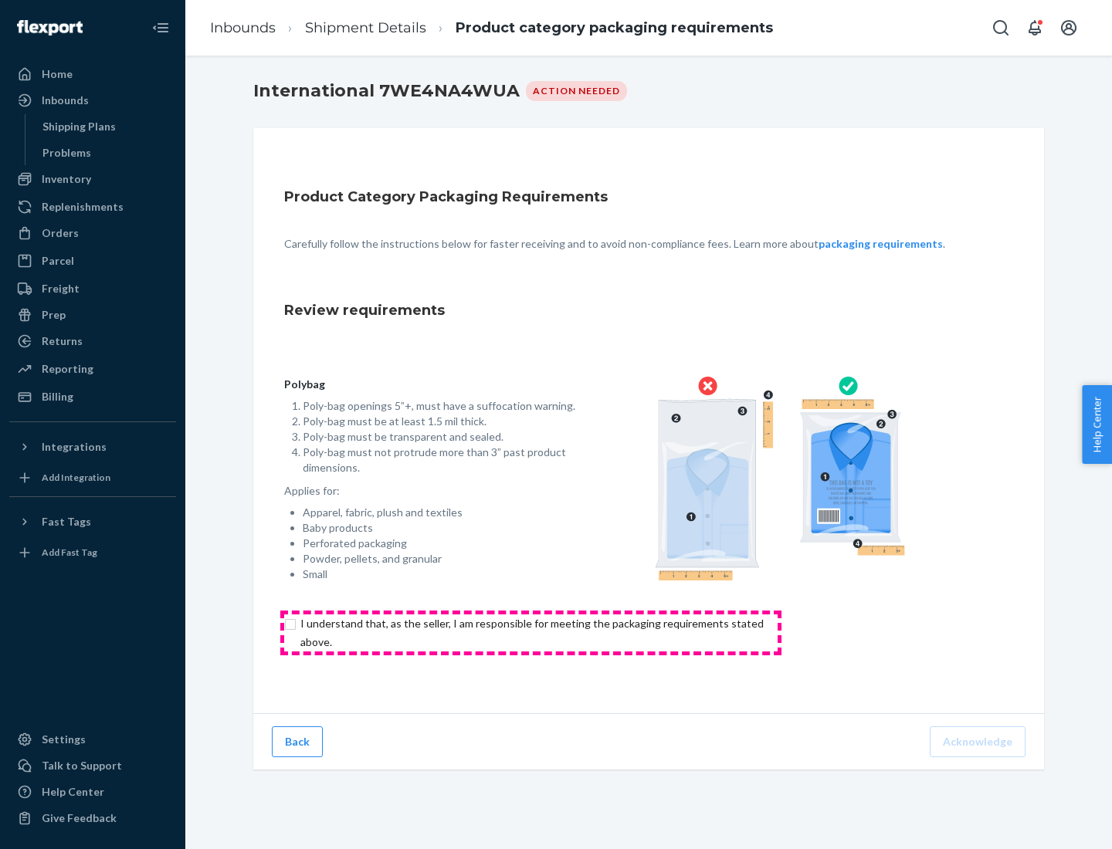
click at [531, 632] on input "checkbox" at bounding box center [541, 633] width 514 height 37
checkbox input "true"
